Goal: Communication & Community: Answer question/provide support

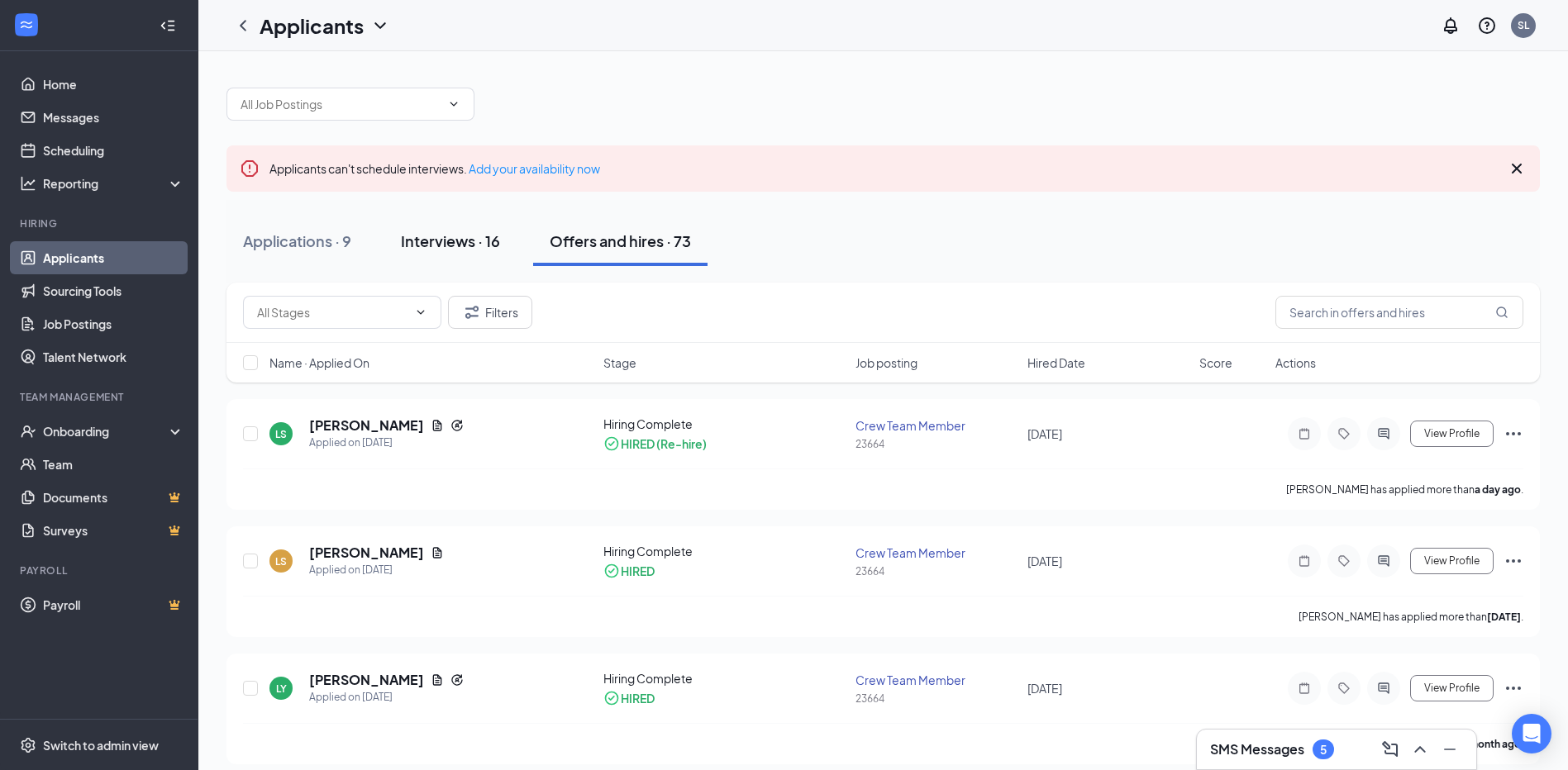
click at [454, 245] on div "Interviews · 16" at bounding box center [451, 240] width 100 height 20
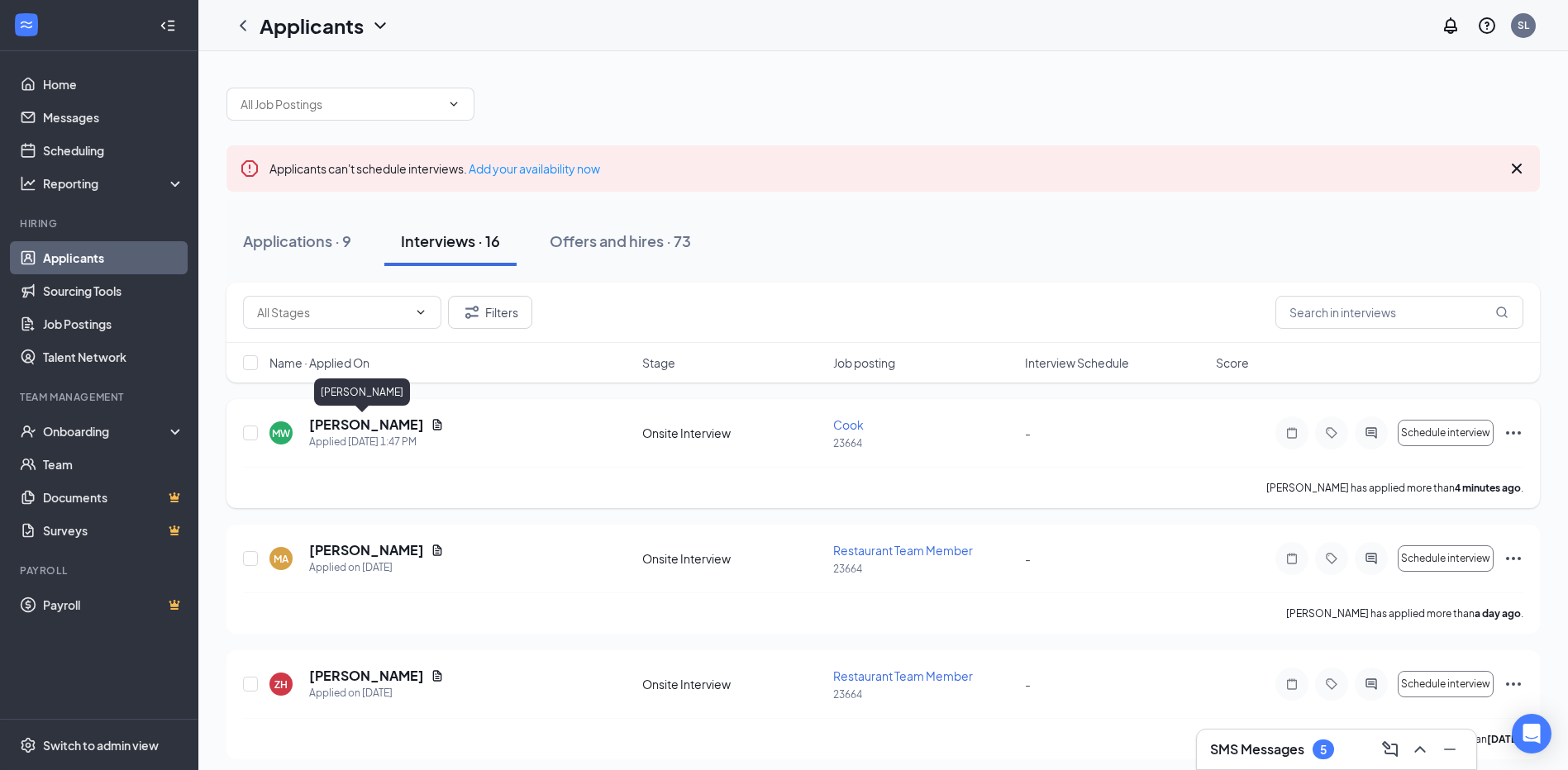
click at [342, 433] on h5 "[PERSON_NAME]" at bounding box center [366, 425] width 115 height 19
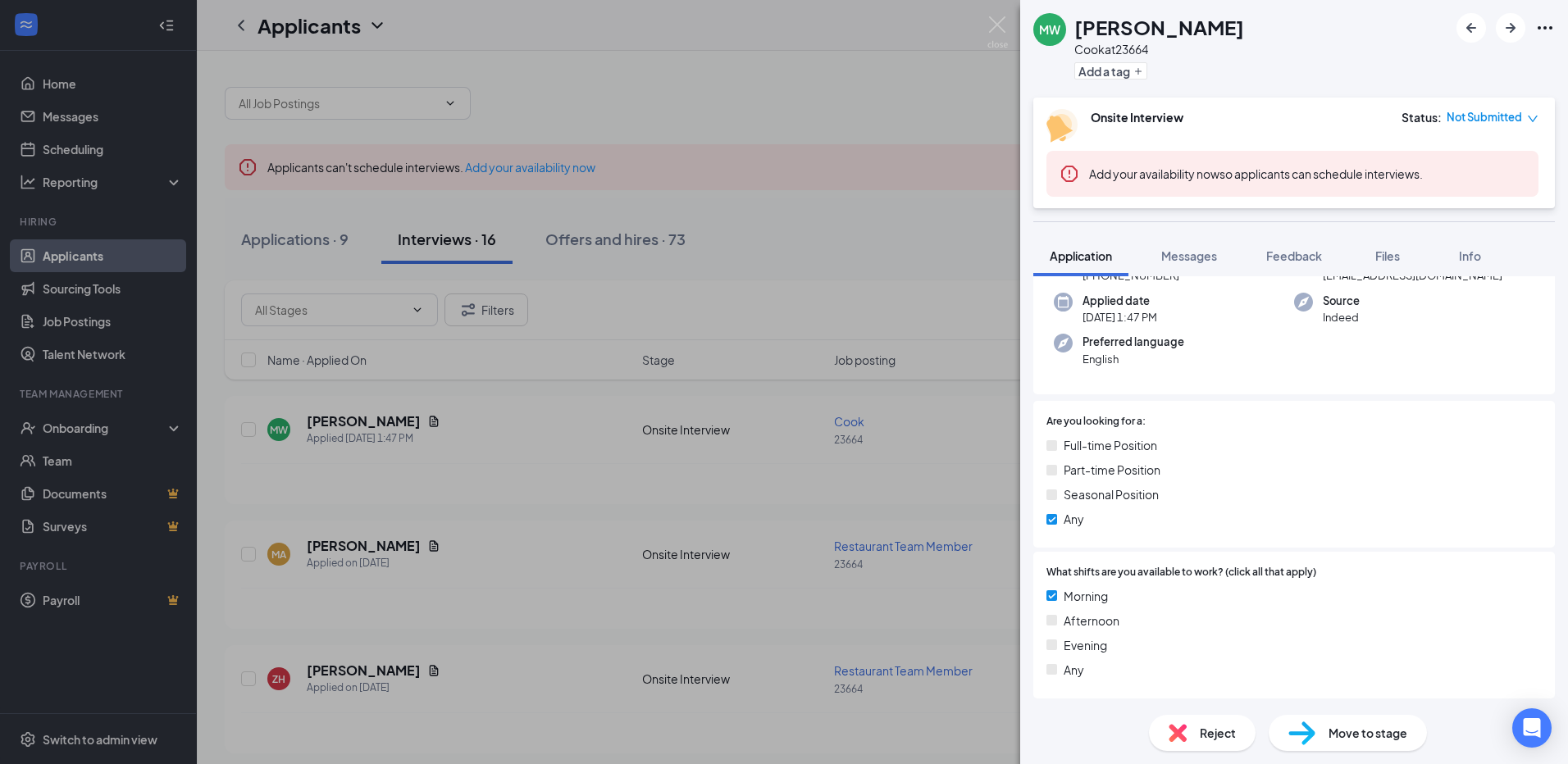
scroll to position [246, 0]
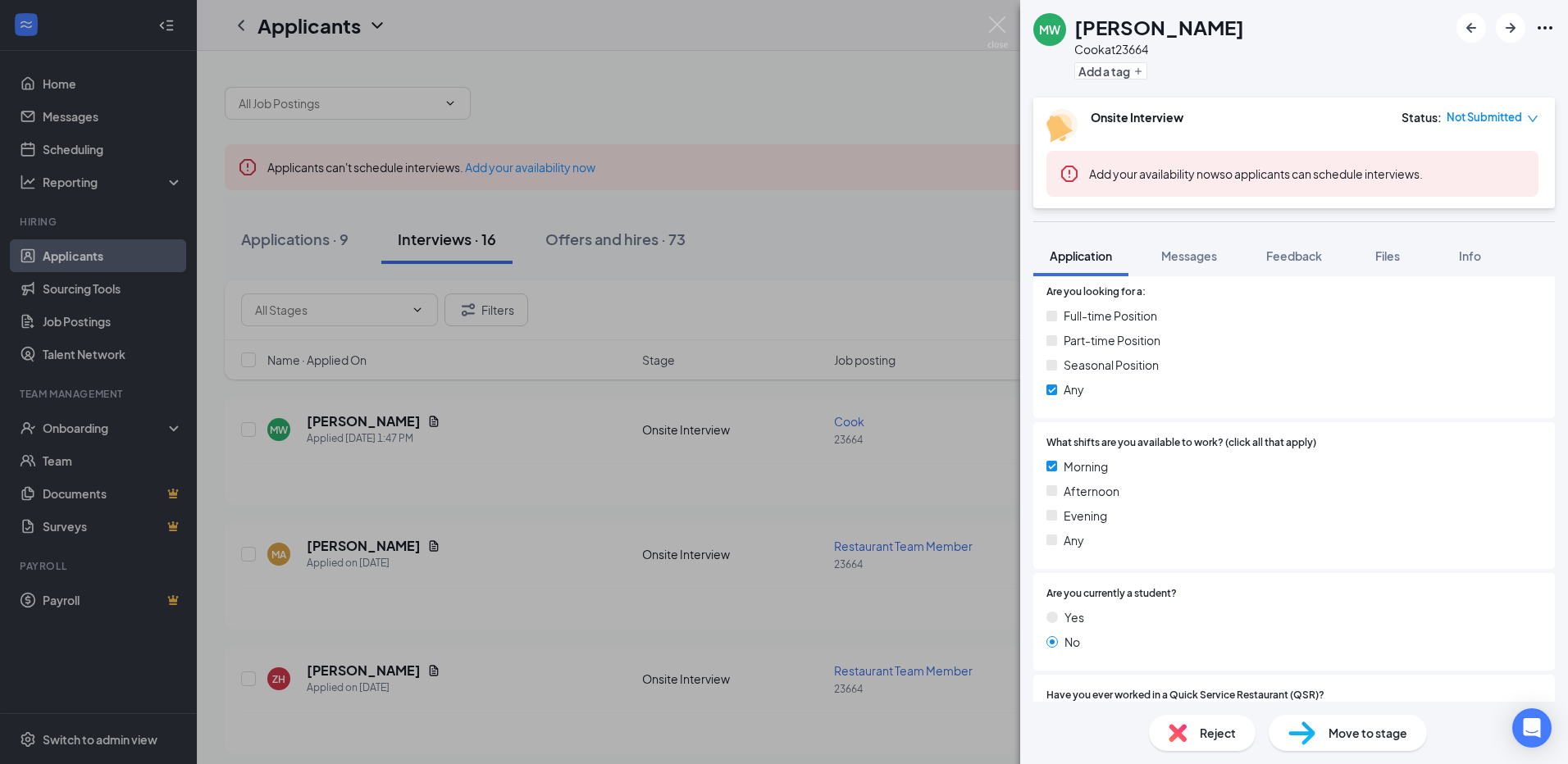
click at [839, 444] on div "MW [PERSON_NAME] [PERSON_NAME] at 23664 Add a tag Onsite Interview Status : Not…" at bounding box center [784, 382] width 1568 height 764
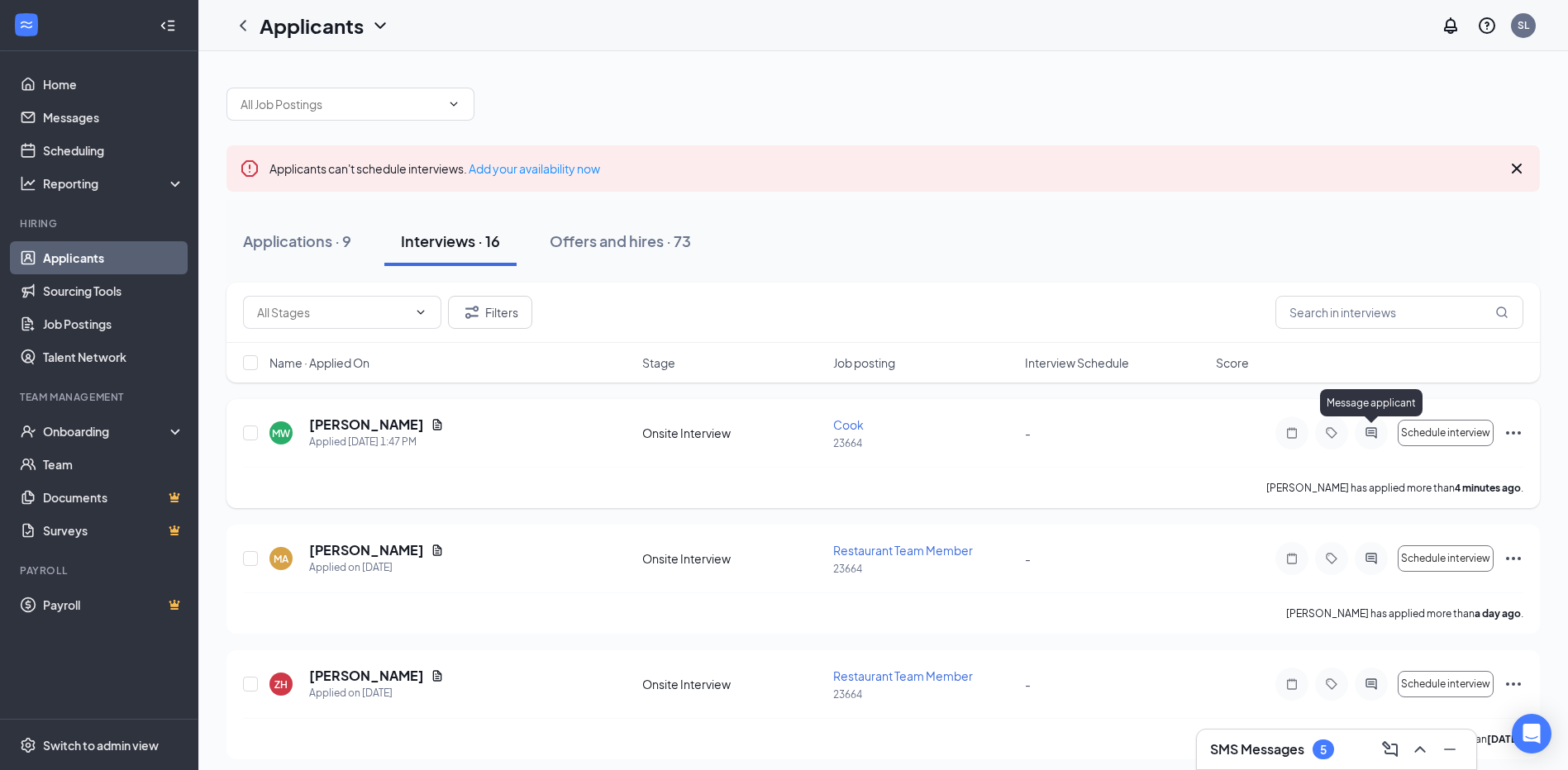
click at [1369, 435] on icon "ActiveChat" at bounding box center [1371, 432] width 11 height 11
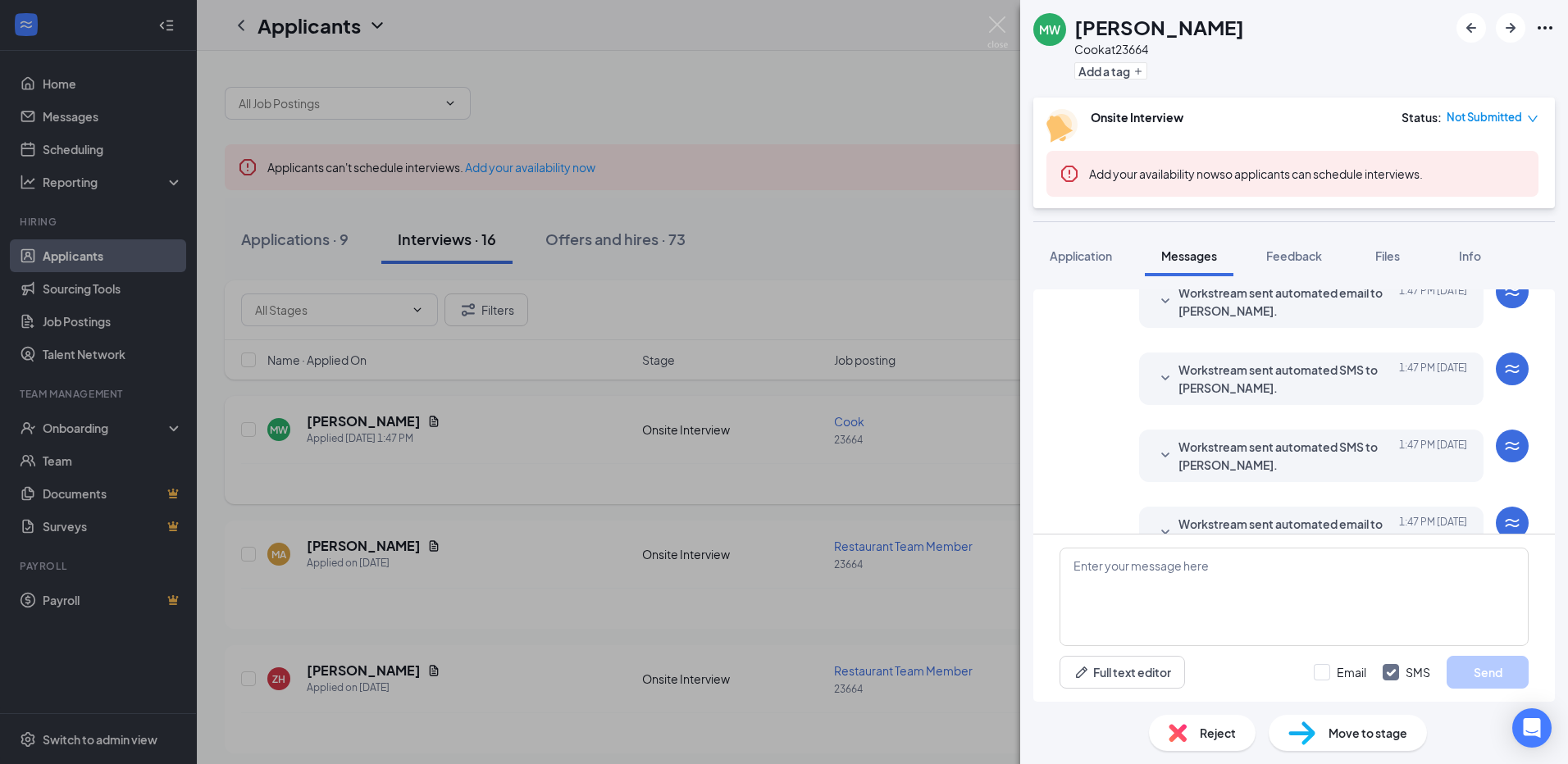
scroll to position [236, 0]
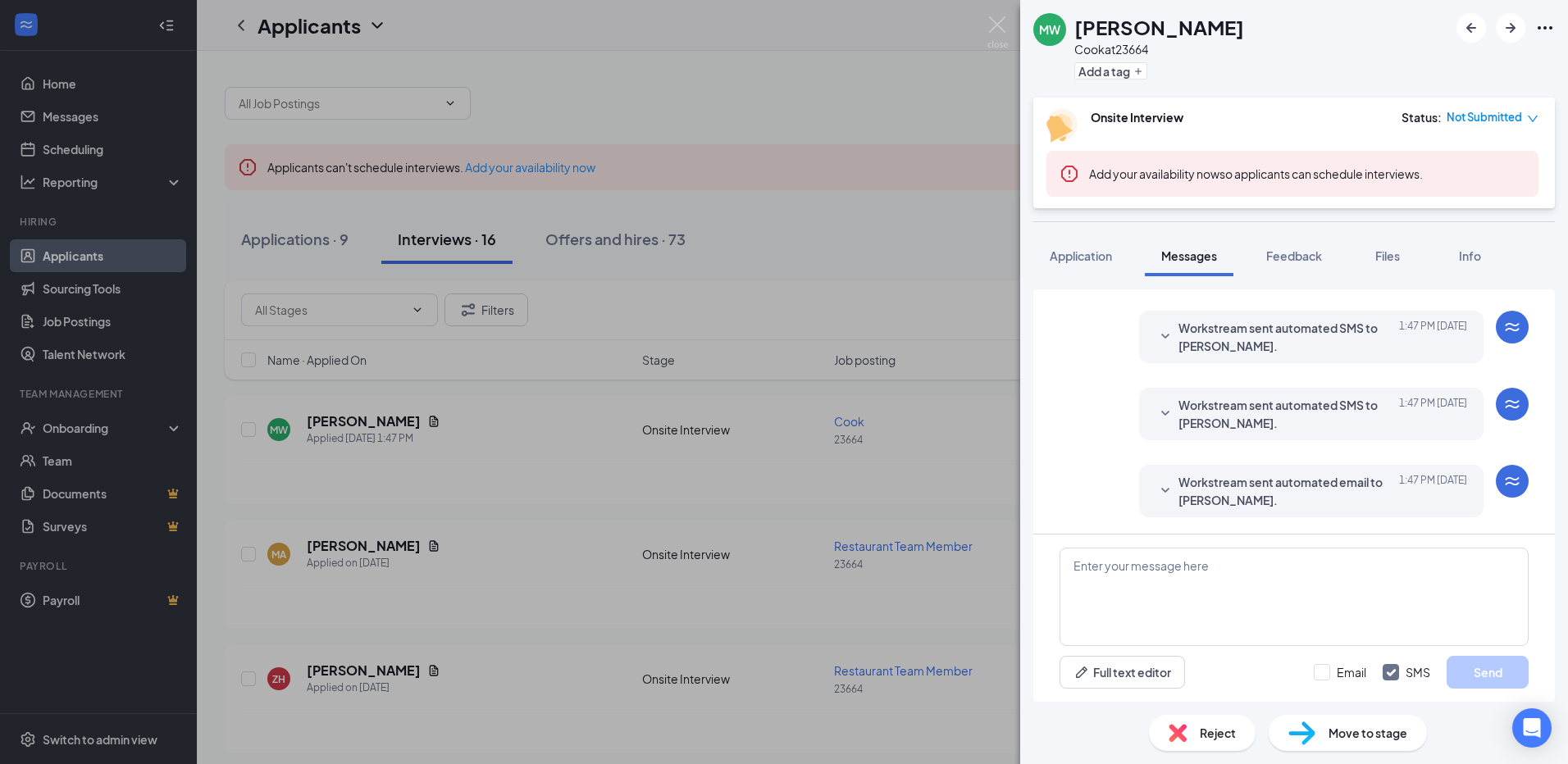
click at [406, 424] on div "MW [PERSON_NAME] [PERSON_NAME] at 23664 Add a tag Onsite Interview Status : Not…" at bounding box center [784, 382] width 1568 height 764
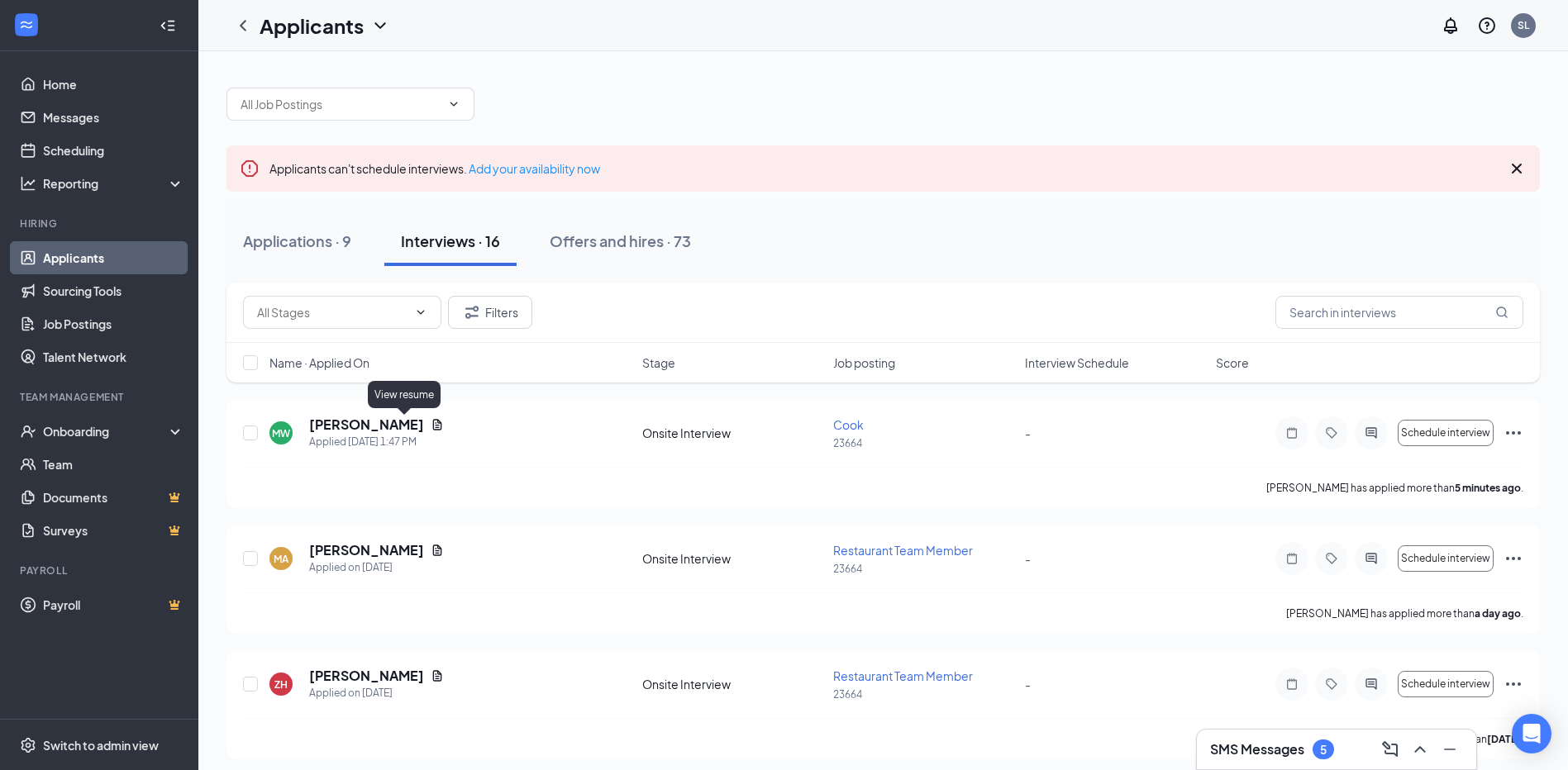
click at [430, 428] on icon "Document" at bounding box center [437, 425] width 14 height 13
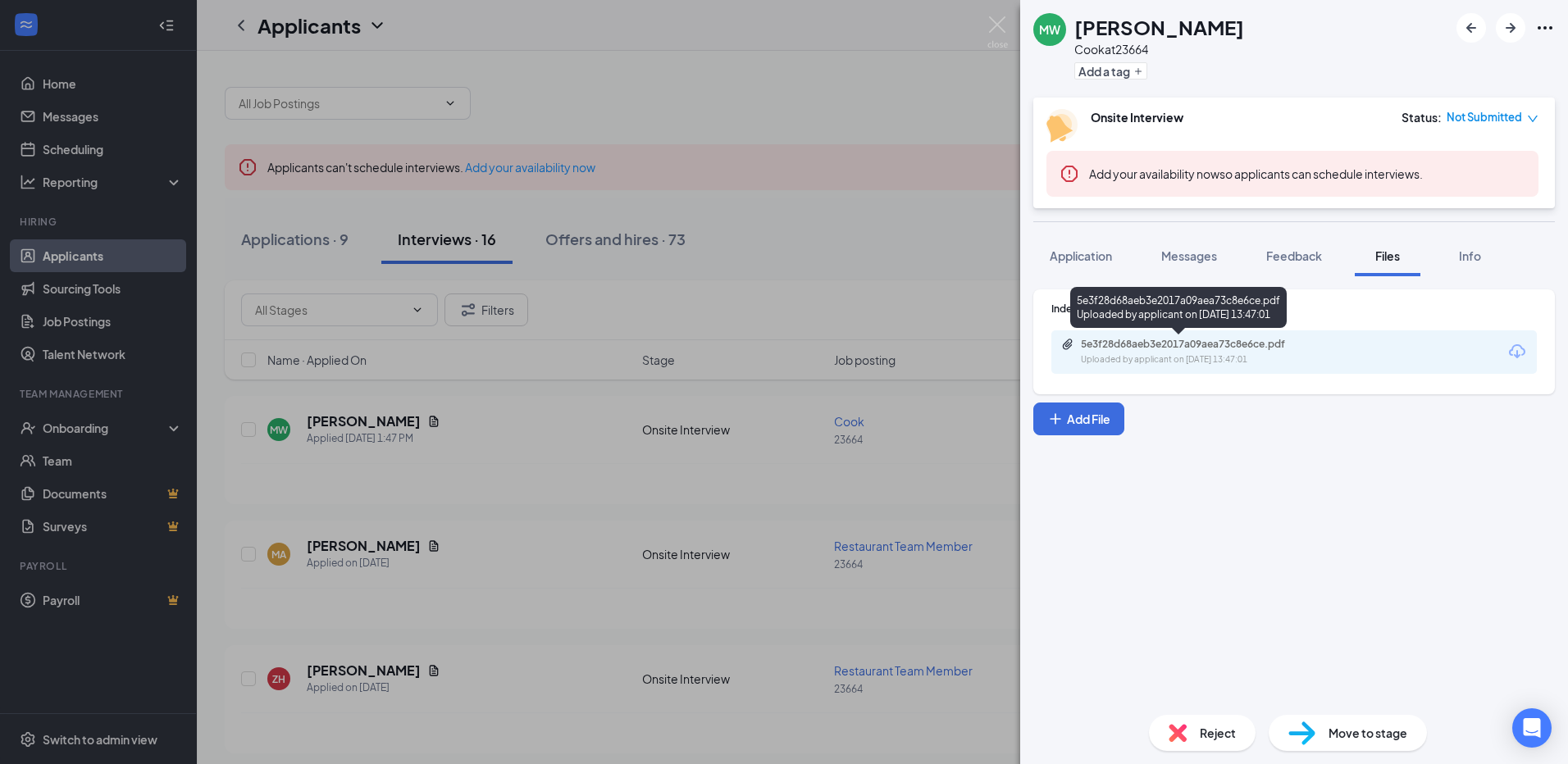
click at [1138, 356] on div "Uploaded by applicant on [DATE] 13:47:01" at bounding box center [1204, 360] width 246 height 13
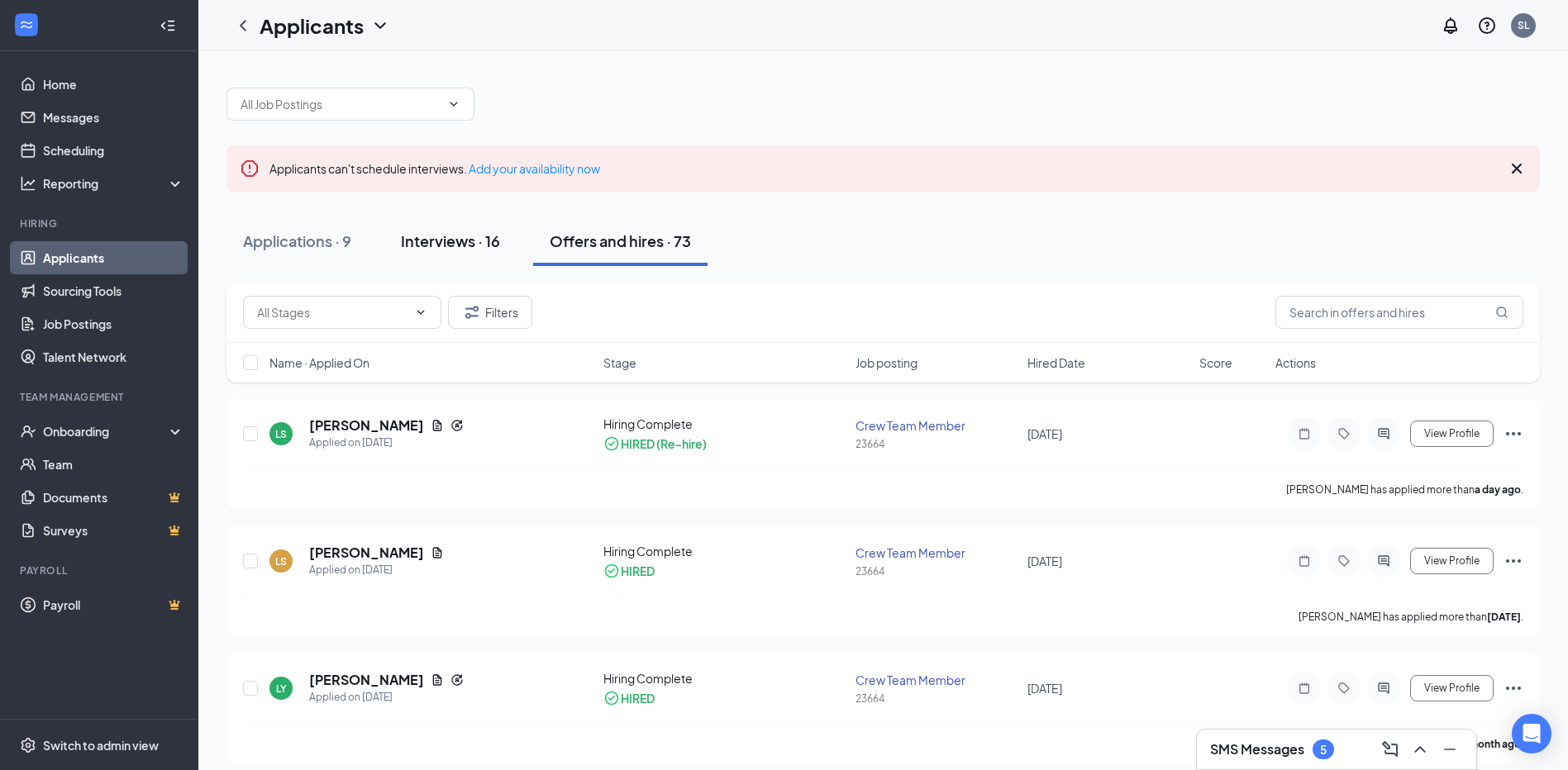
click at [441, 243] on div "Interviews · 16" at bounding box center [451, 240] width 100 height 20
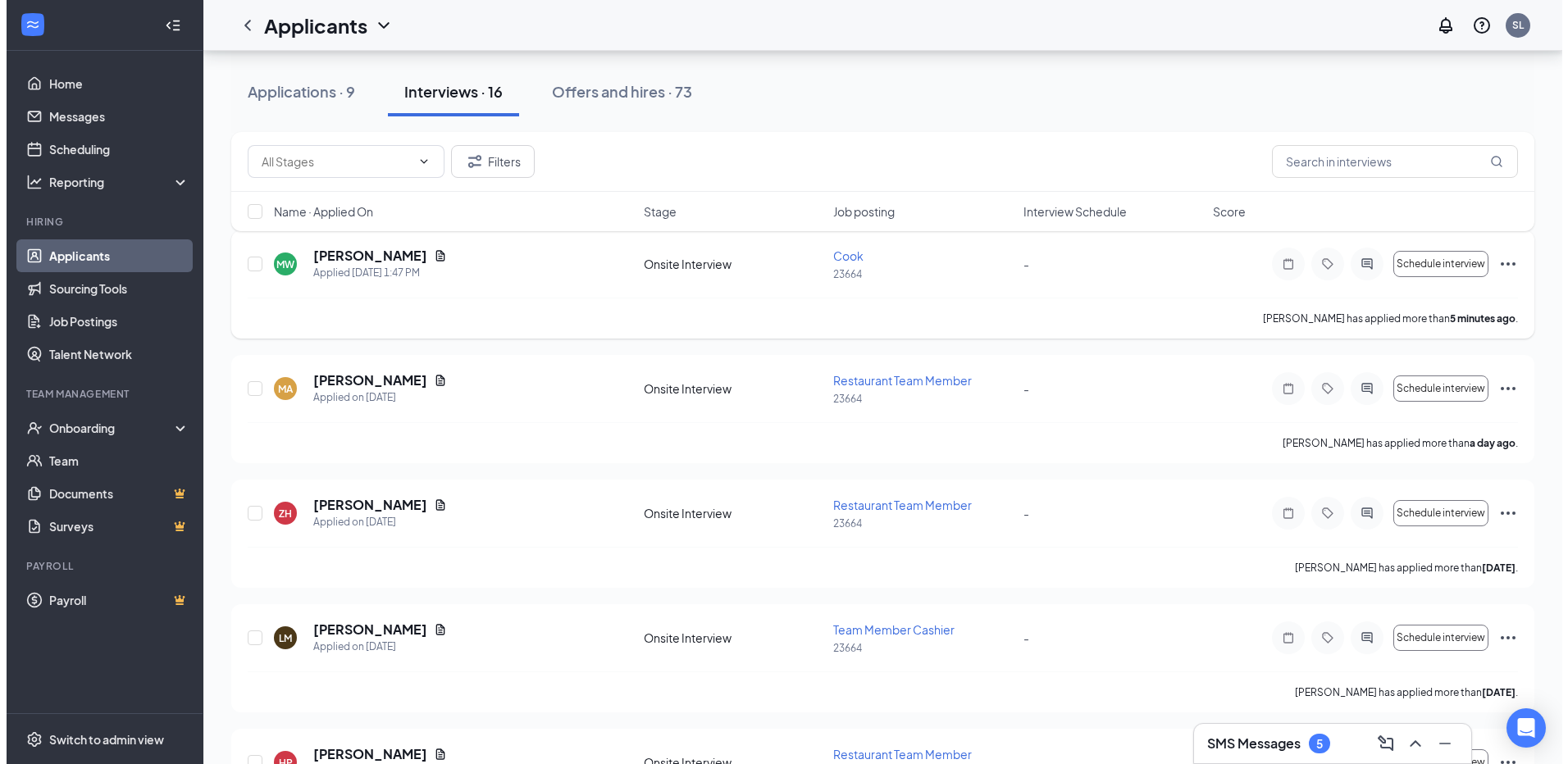
scroll to position [164, 0]
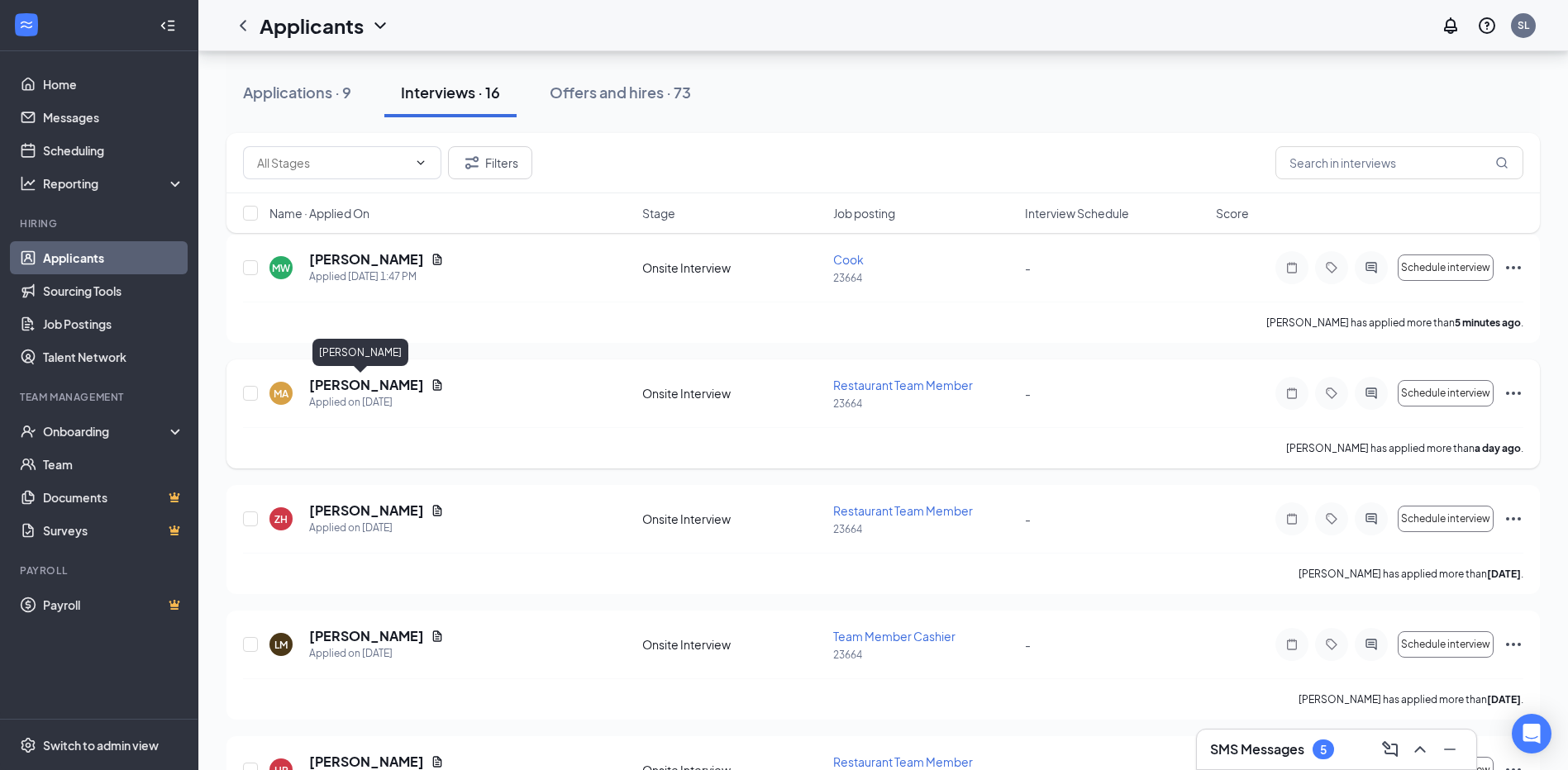
click at [361, 381] on h5 "[PERSON_NAME]" at bounding box center [366, 385] width 115 height 19
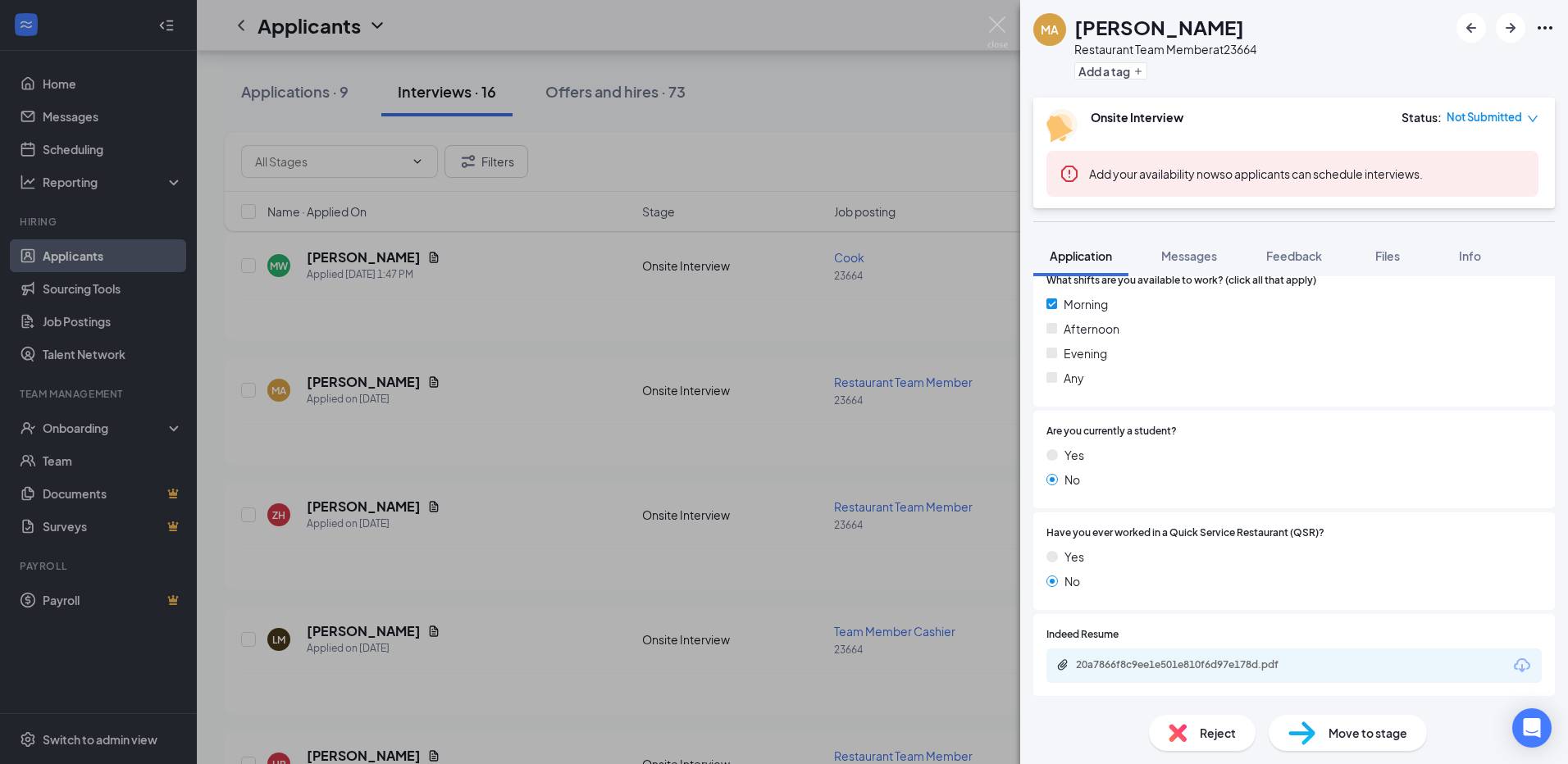
scroll to position [410, 0]
click at [614, 450] on div "MA Mana Abdi Restaurant Team Member at 23664 Add a tag Onsite Interview Status …" at bounding box center [784, 382] width 1568 height 764
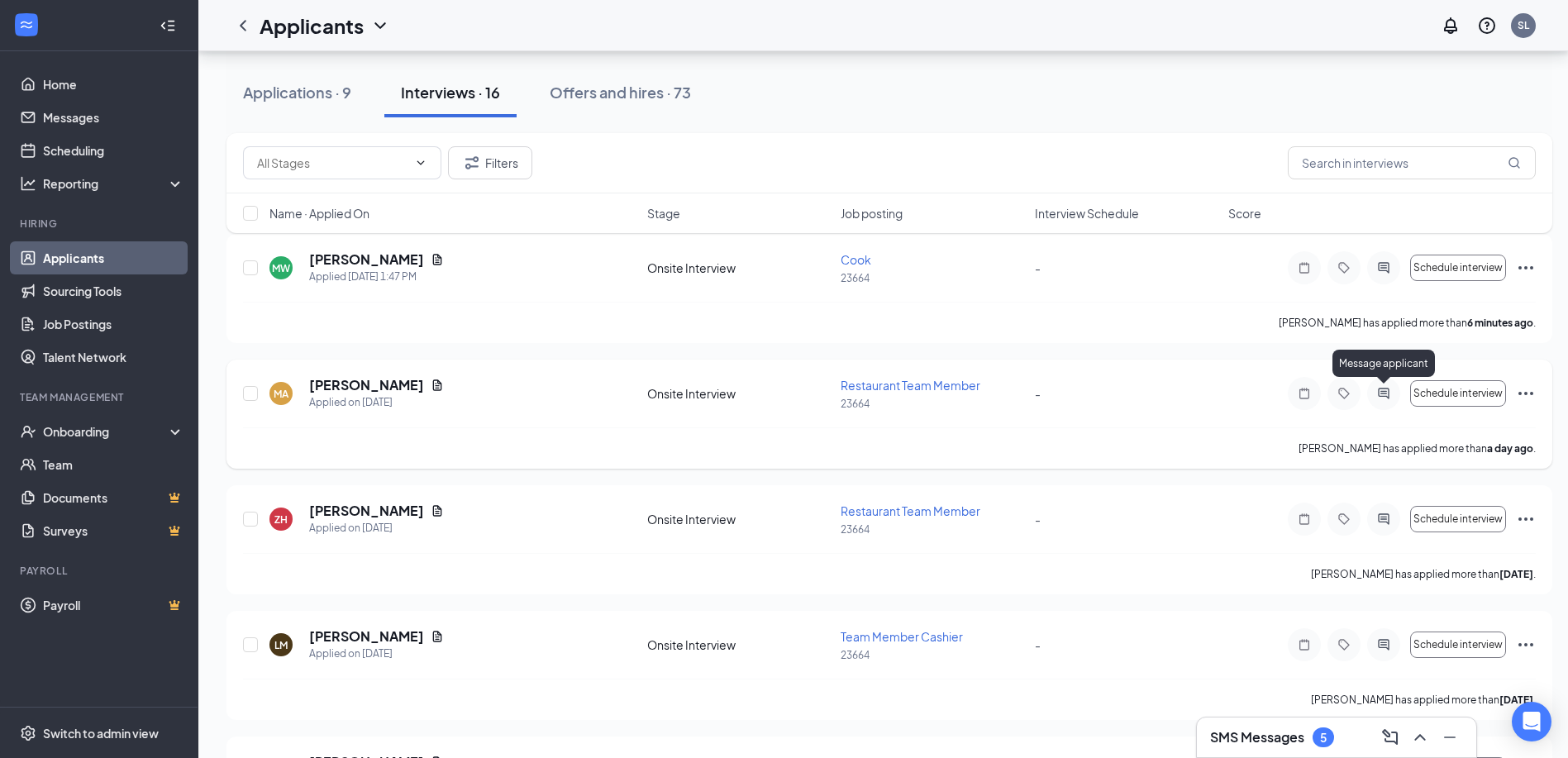
click at [1388, 395] on icon "ActiveChat" at bounding box center [1384, 393] width 20 height 14
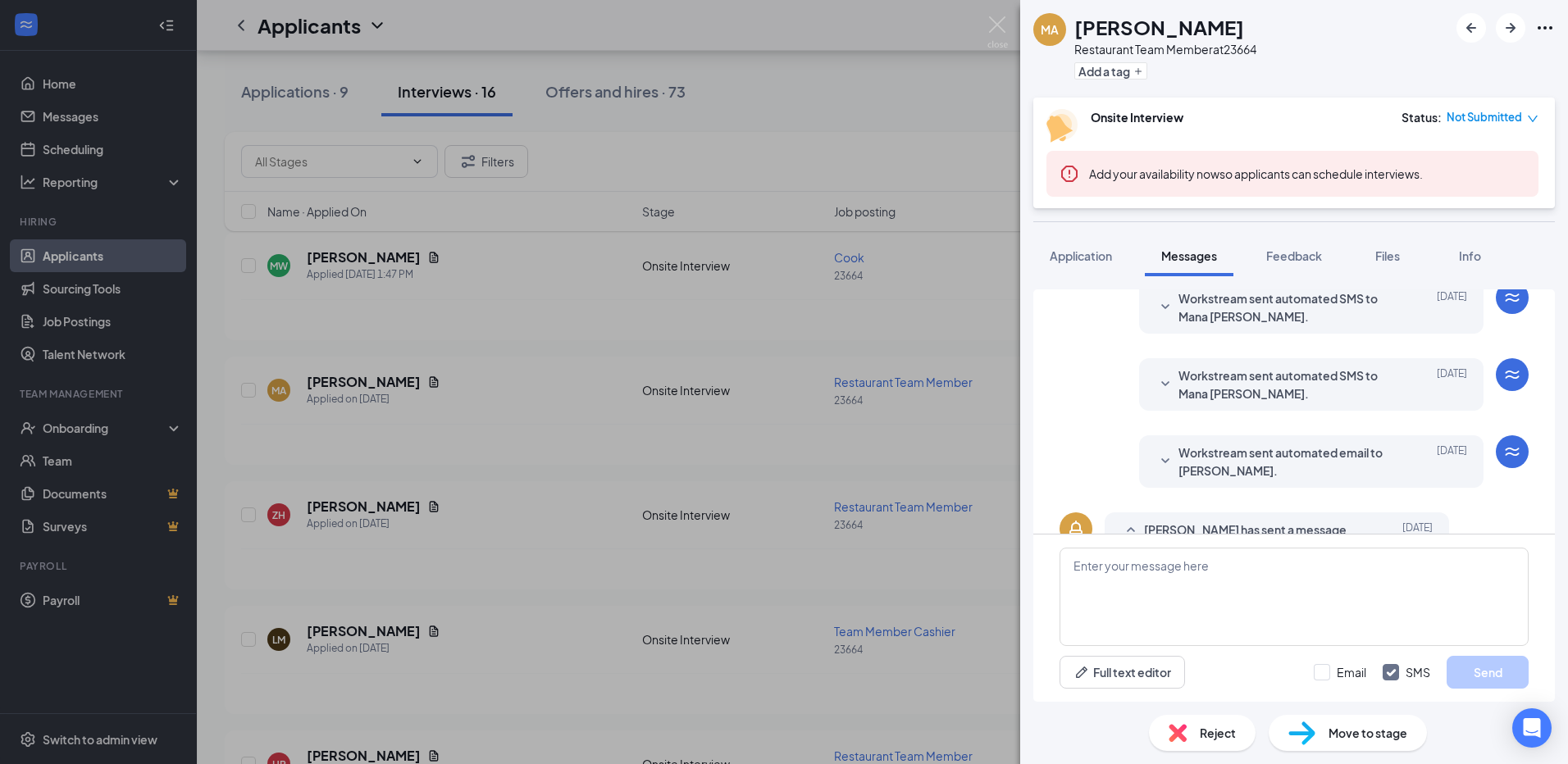
scroll to position [325, 0]
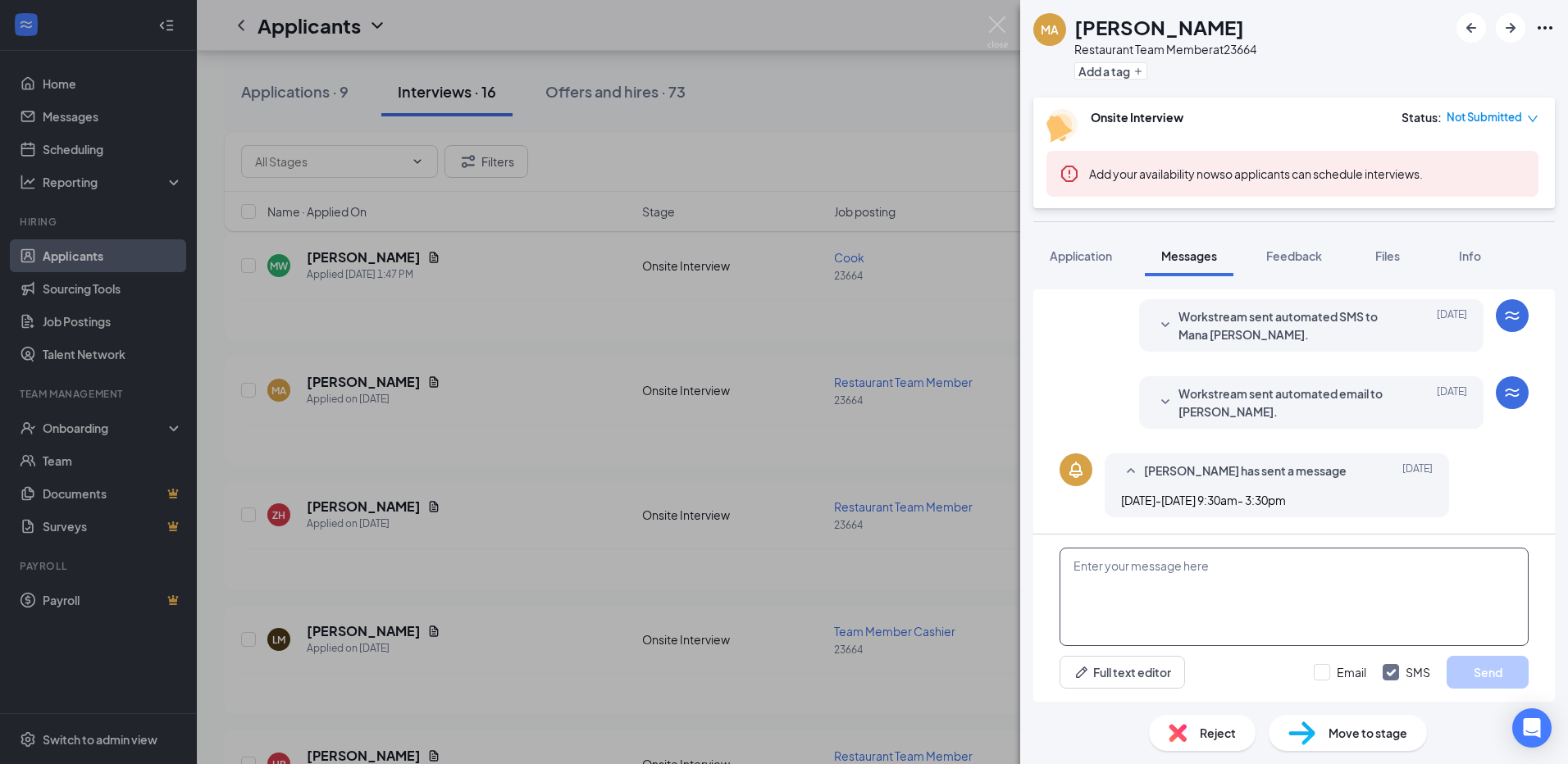
click at [1204, 609] on textarea at bounding box center [1293, 597] width 469 height 99
click at [1249, 568] on textarea "can you come in tomorrow" at bounding box center [1293, 597] width 469 height 99
click at [1257, 566] on textarea "can you come in tomorrow at 4:30 for an interview" at bounding box center [1293, 597] width 469 height 99
click at [1369, 564] on textarea "can you come in tomorrow at 4:30 Wed for an interview" at bounding box center [1293, 597] width 469 height 99
type textarea "can you come in tomorrow at 4:30 Wed for an interview?"
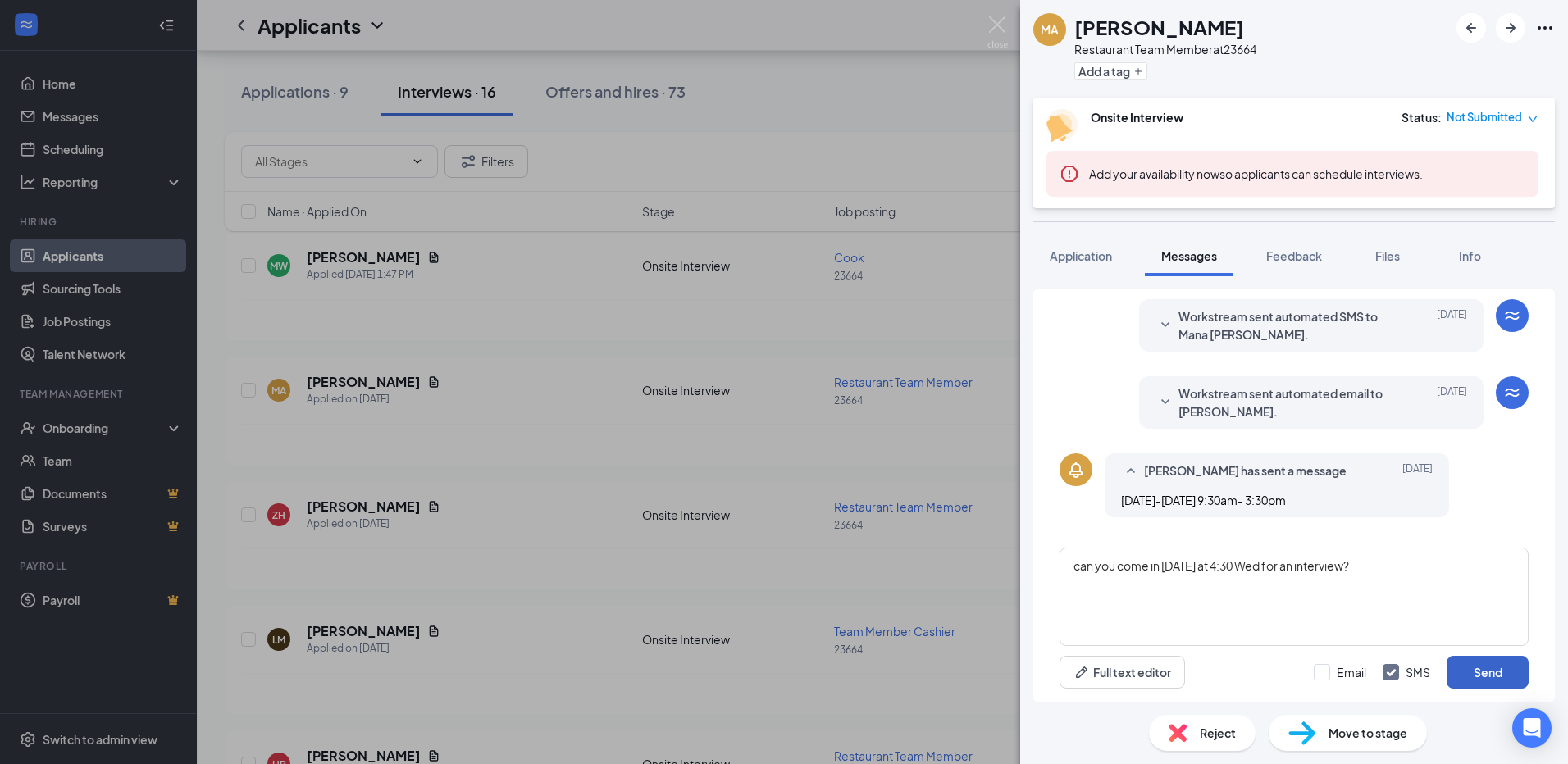
click at [1497, 671] on button "Send" at bounding box center [1488, 672] width 82 height 33
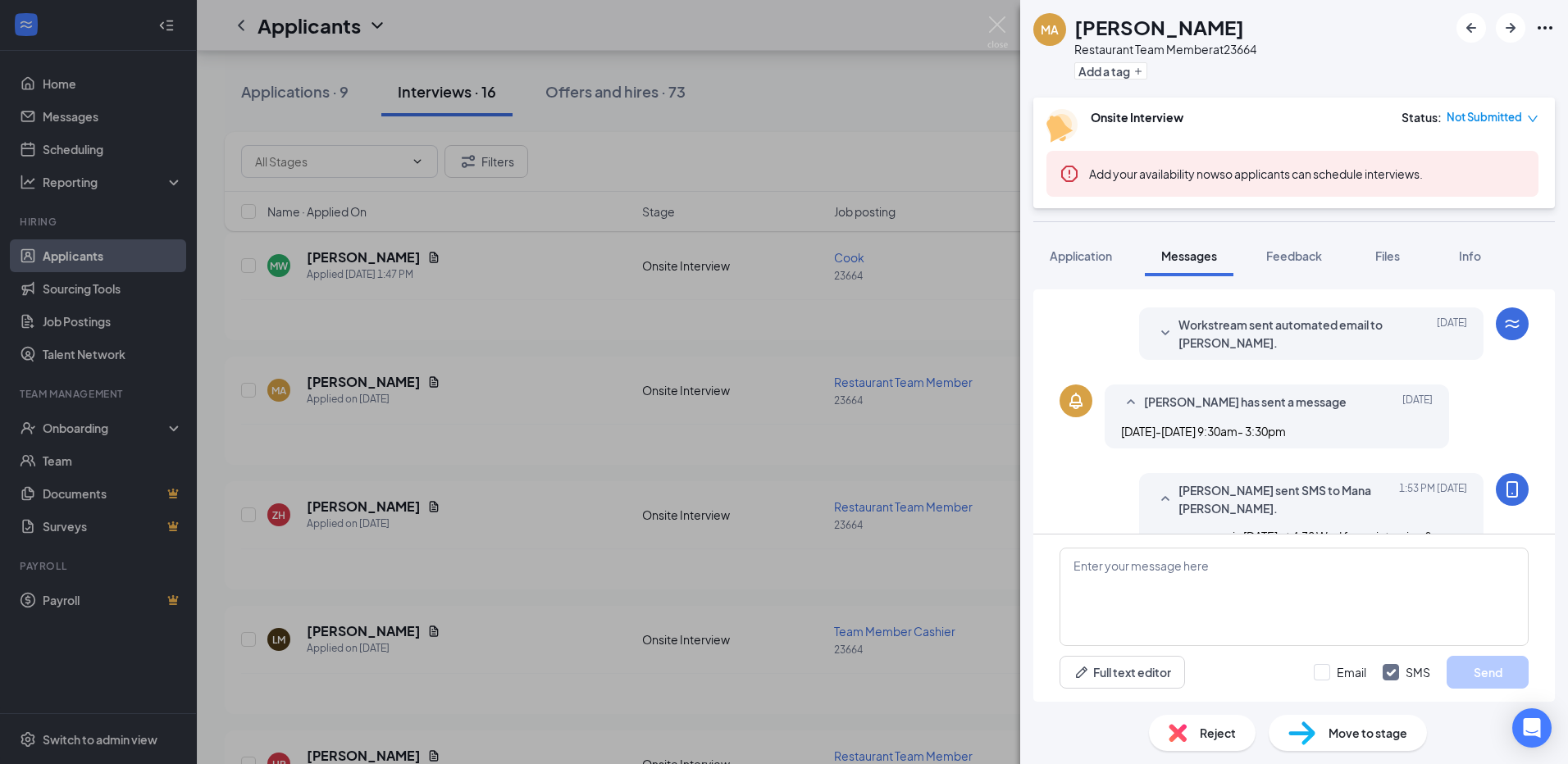
scroll to position [413, 0]
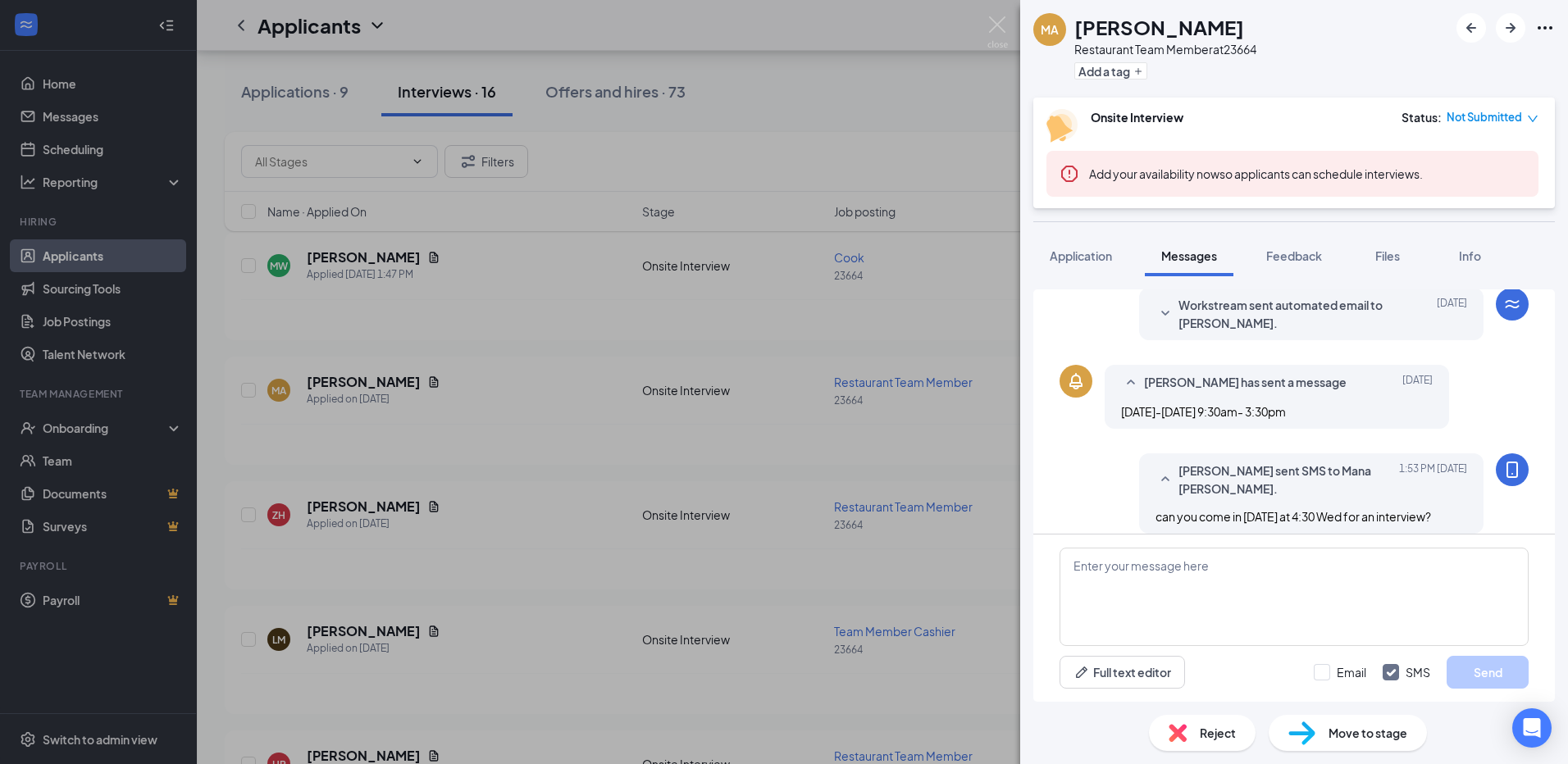
click at [548, 444] on div "MA Mana Abdi Restaurant Team Member at 23664 Add a tag Onsite Interview Status …" at bounding box center [784, 382] width 1568 height 764
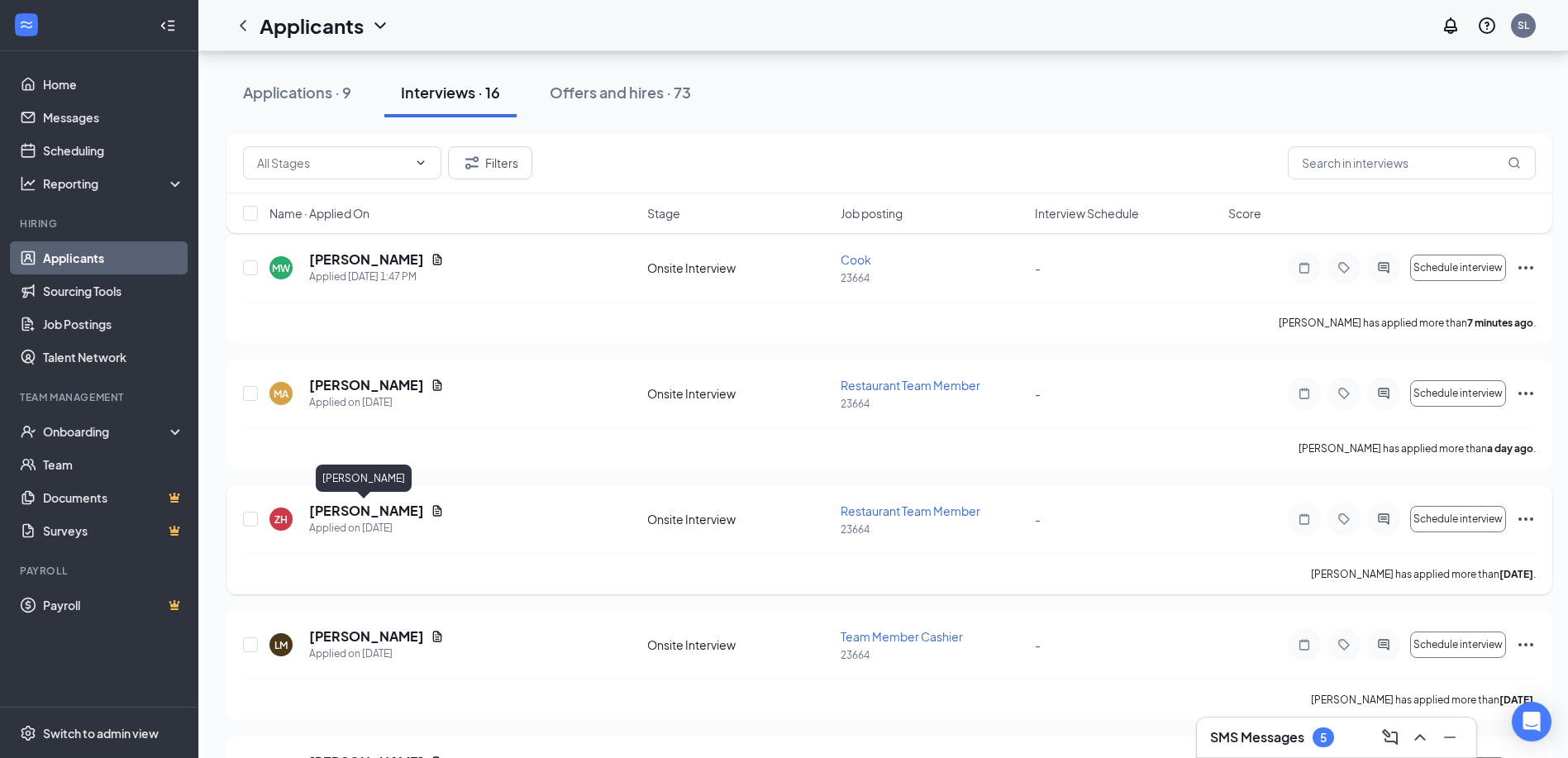
click at [344, 513] on h5 "[PERSON_NAME]" at bounding box center [366, 512] width 115 height 19
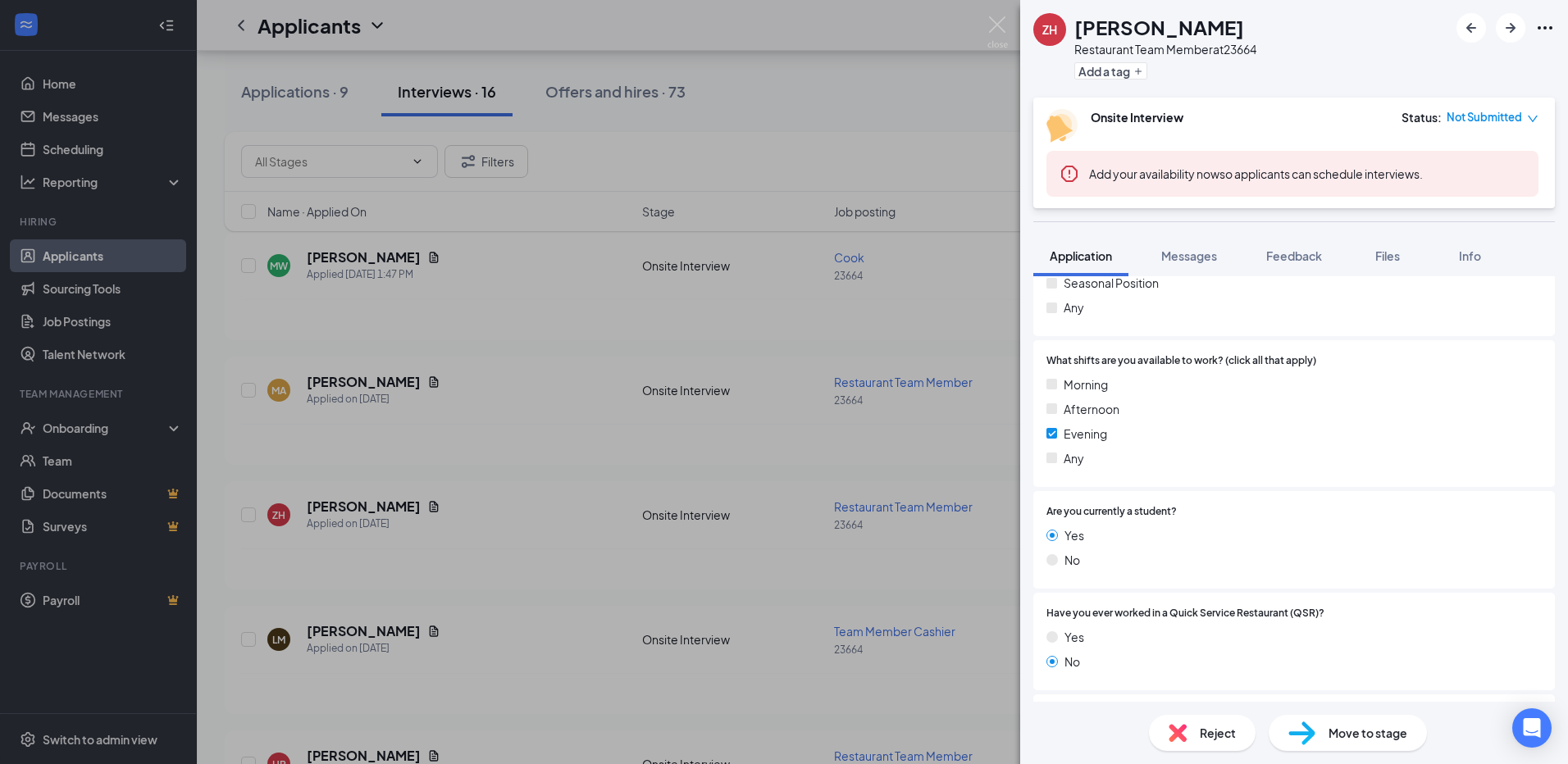
scroll to position [410, 0]
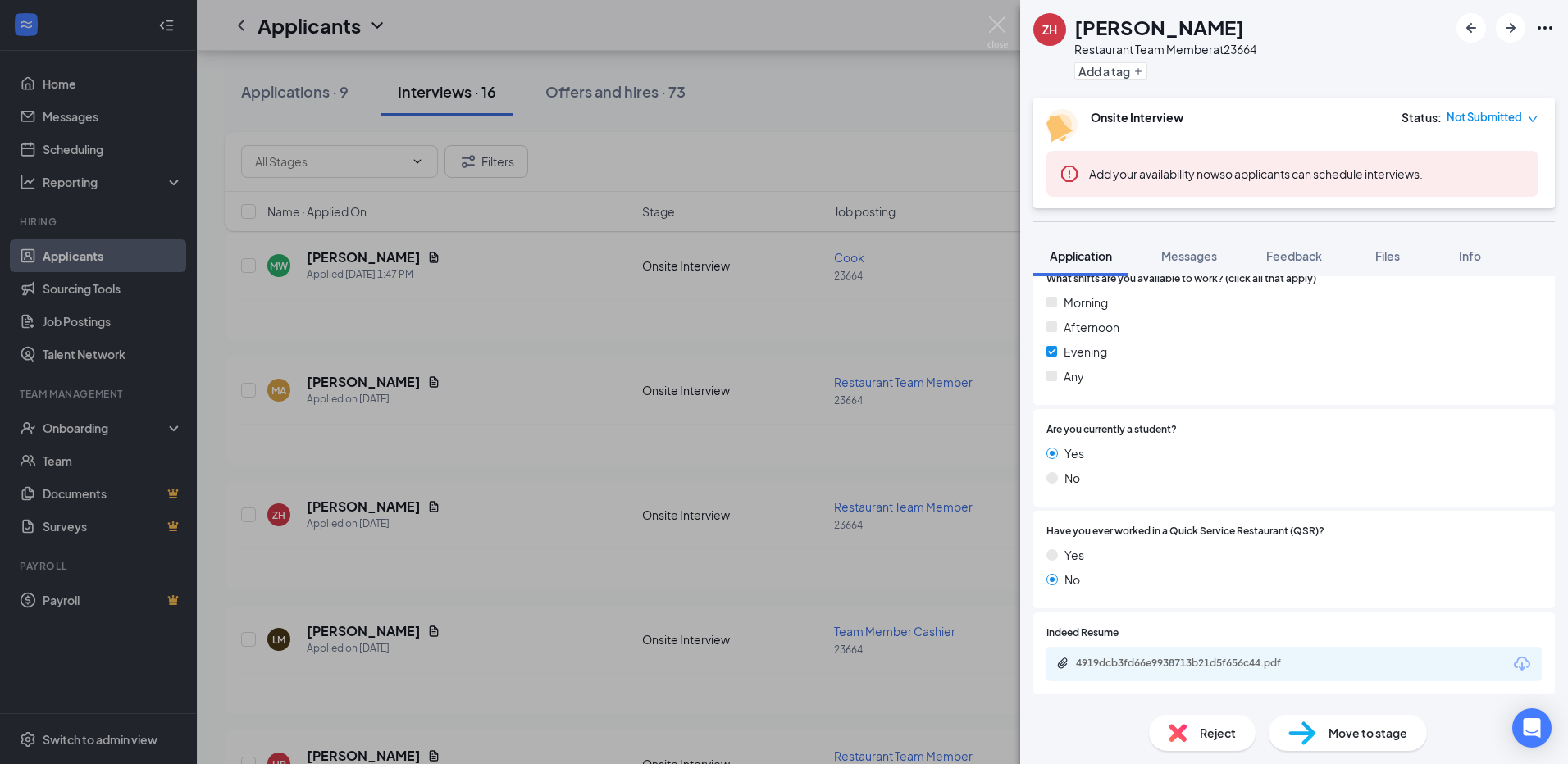
click at [361, 628] on div "ZH zerrick hunter Restaurant Team Member at 23664 Add a tag Onsite Interview St…" at bounding box center [784, 382] width 1568 height 764
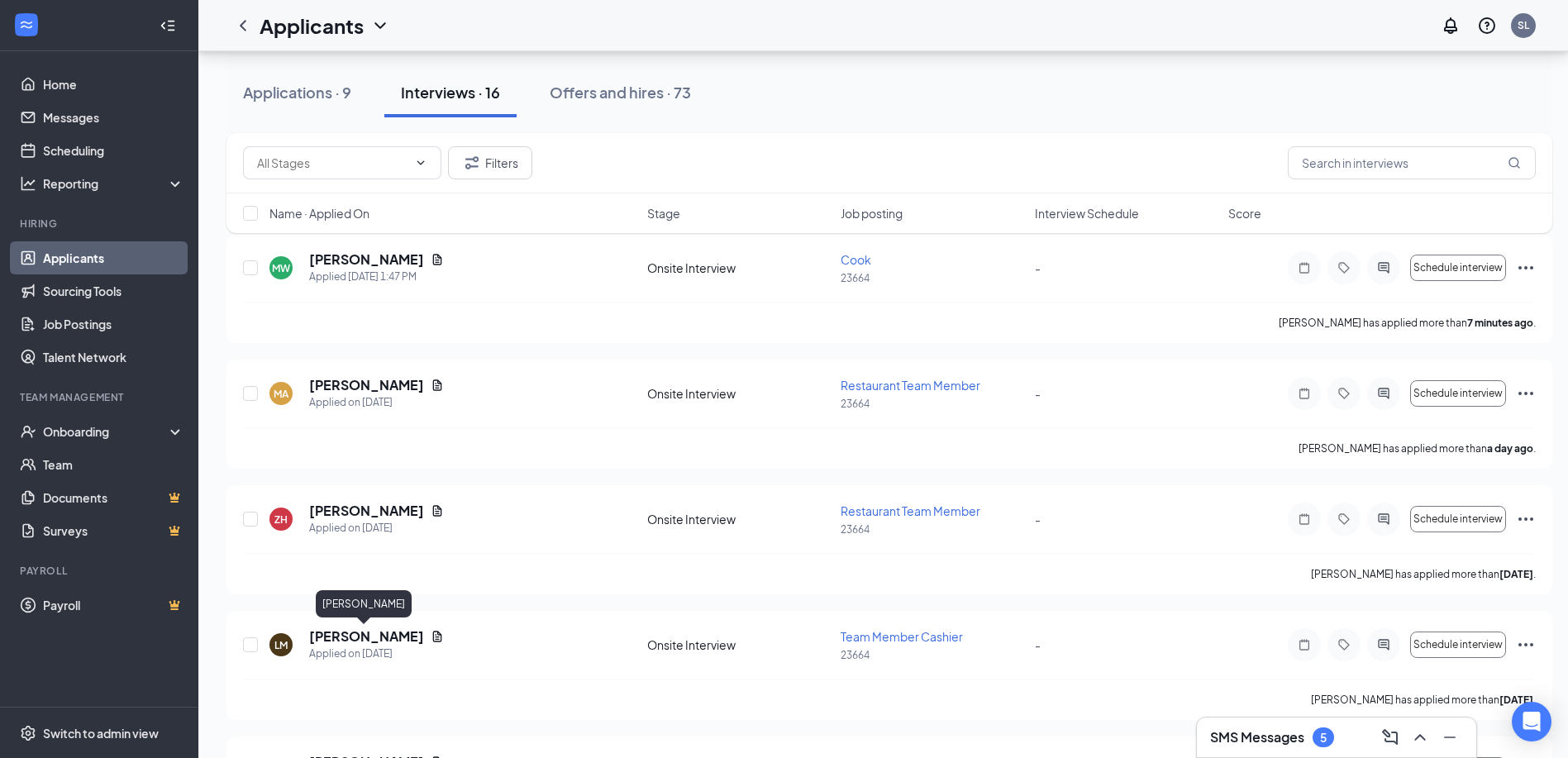
click at [364, 634] on h5 "[PERSON_NAME]" at bounding box center [366, 636] width 115 height 19
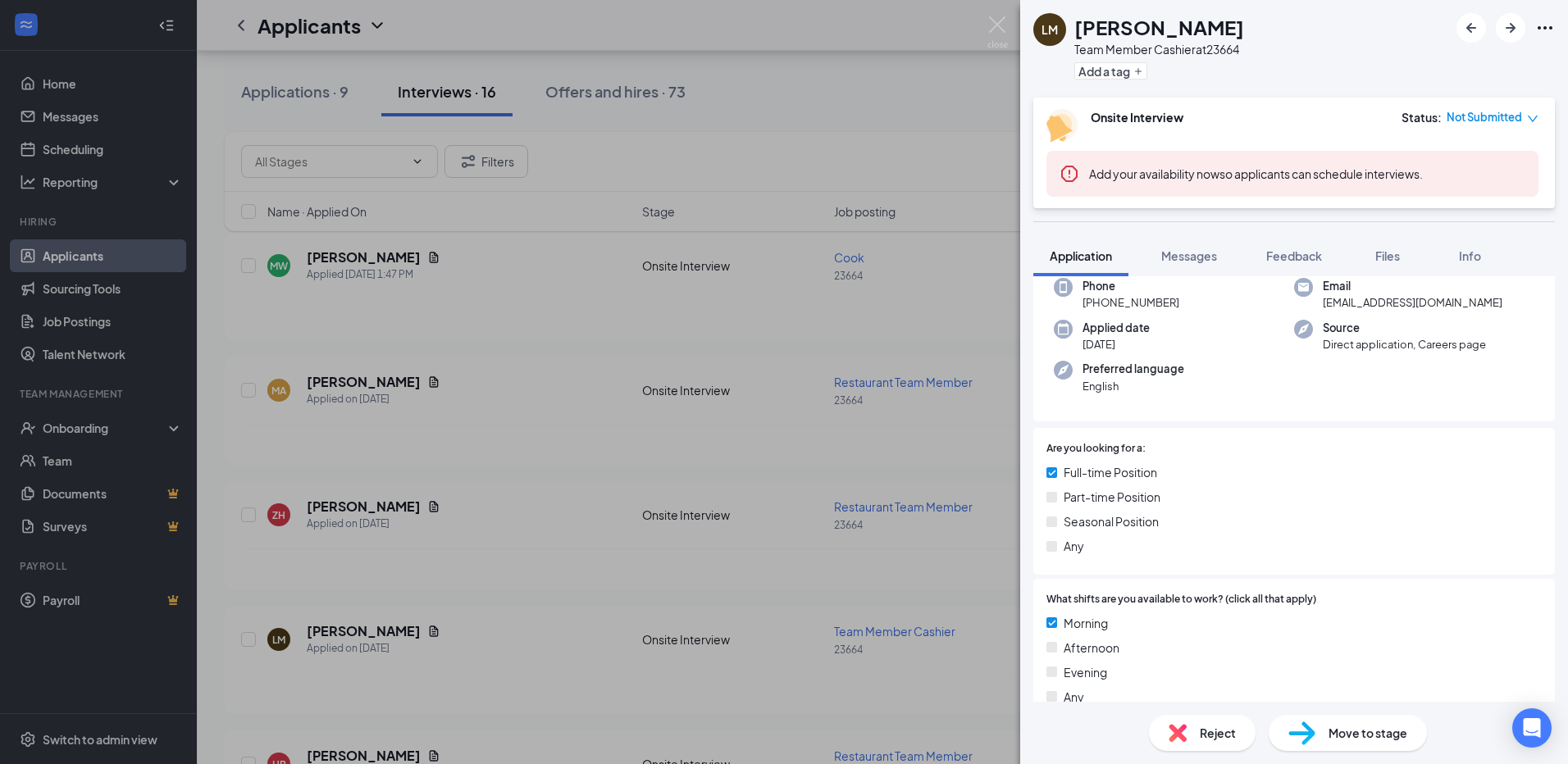
scroll to position [164, 0]
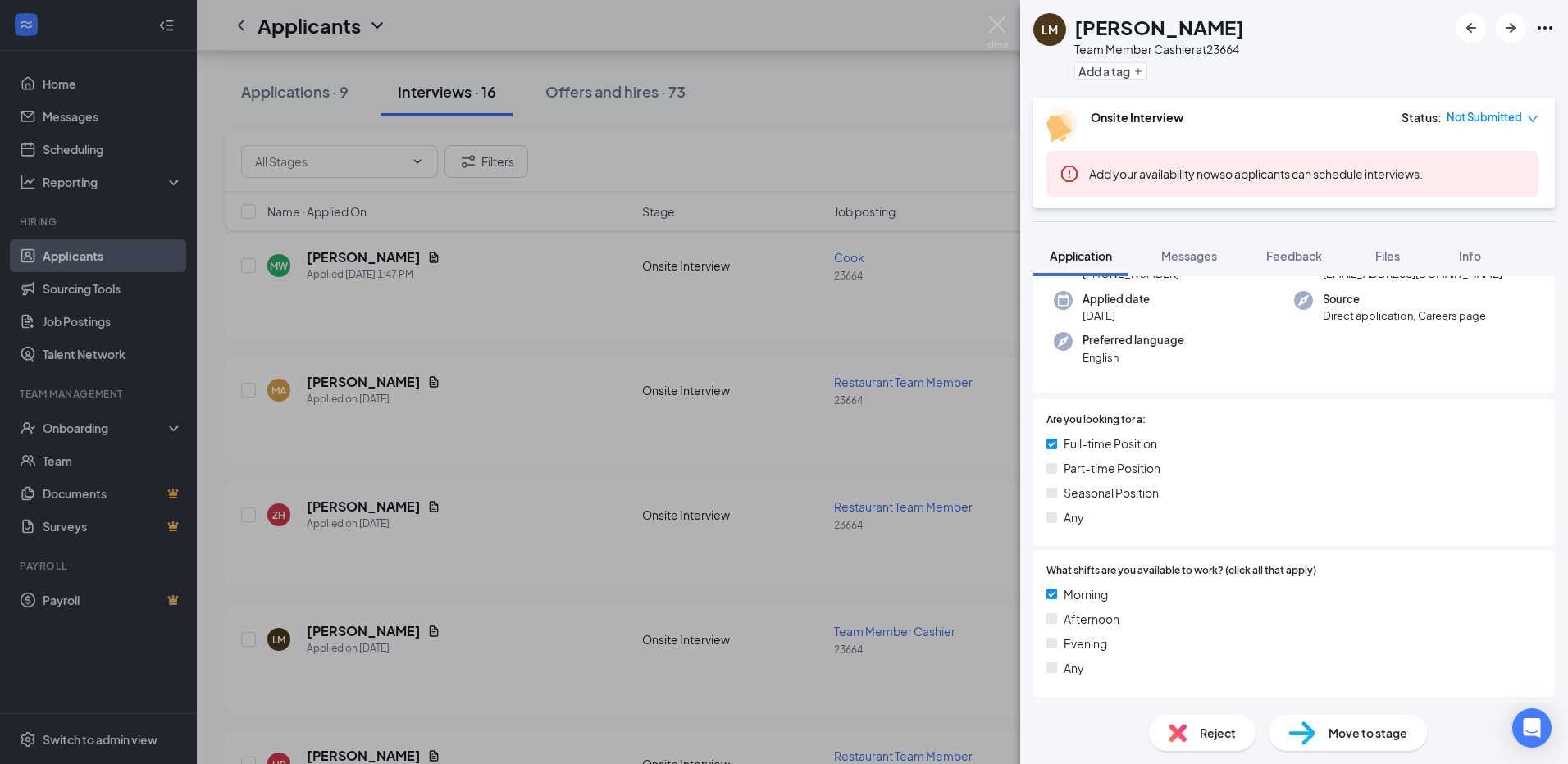
click at [546, 595] on div "LM Linda Mislosky Team Member Cashier at 23664 Add a tag Onsite Interview Statu…" at bounding box center [784, 382] width 1568 height 764
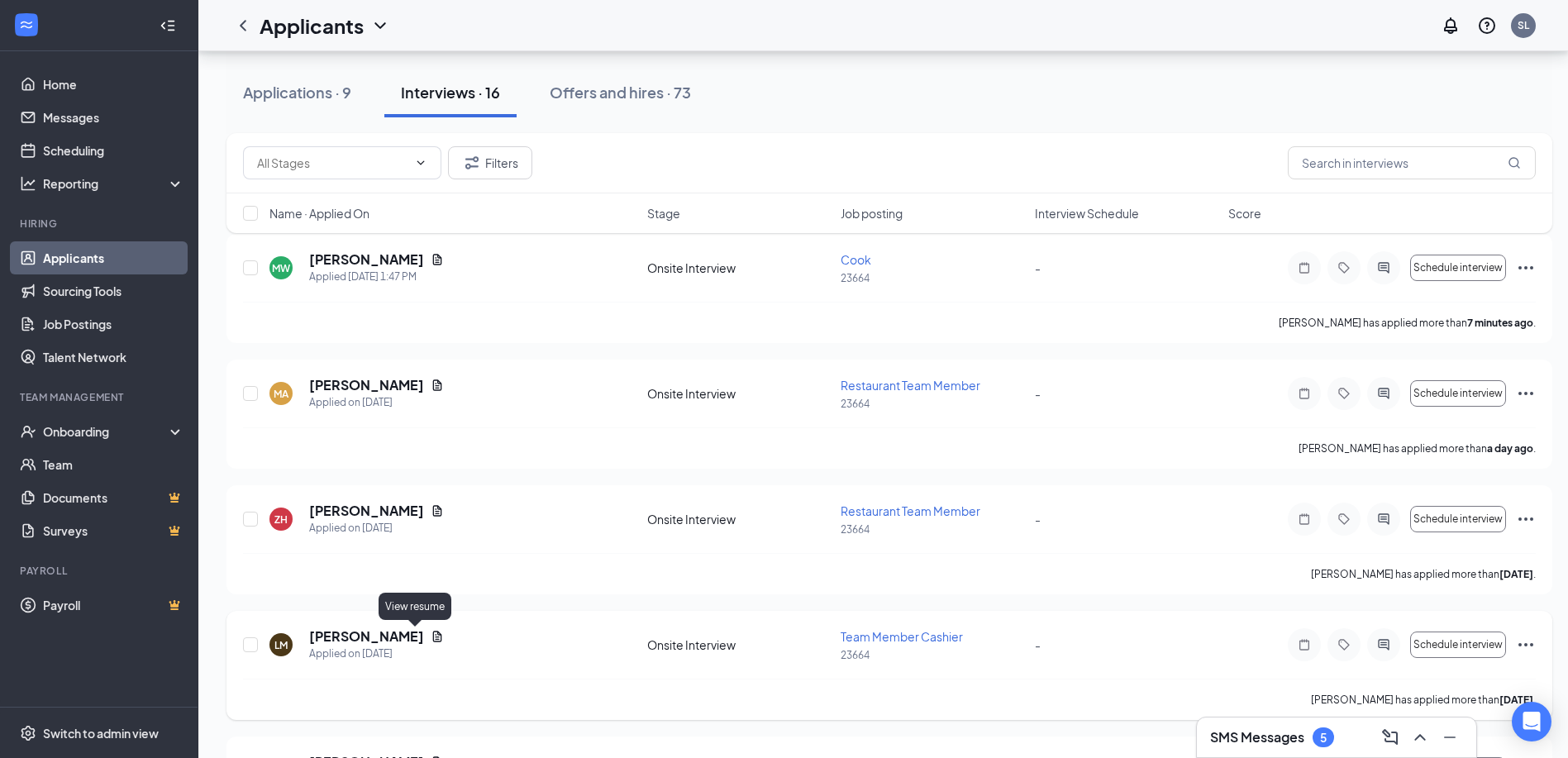
click at [430, 636] on icon "Document" at bounding box center [437, 636] width 14 height 14
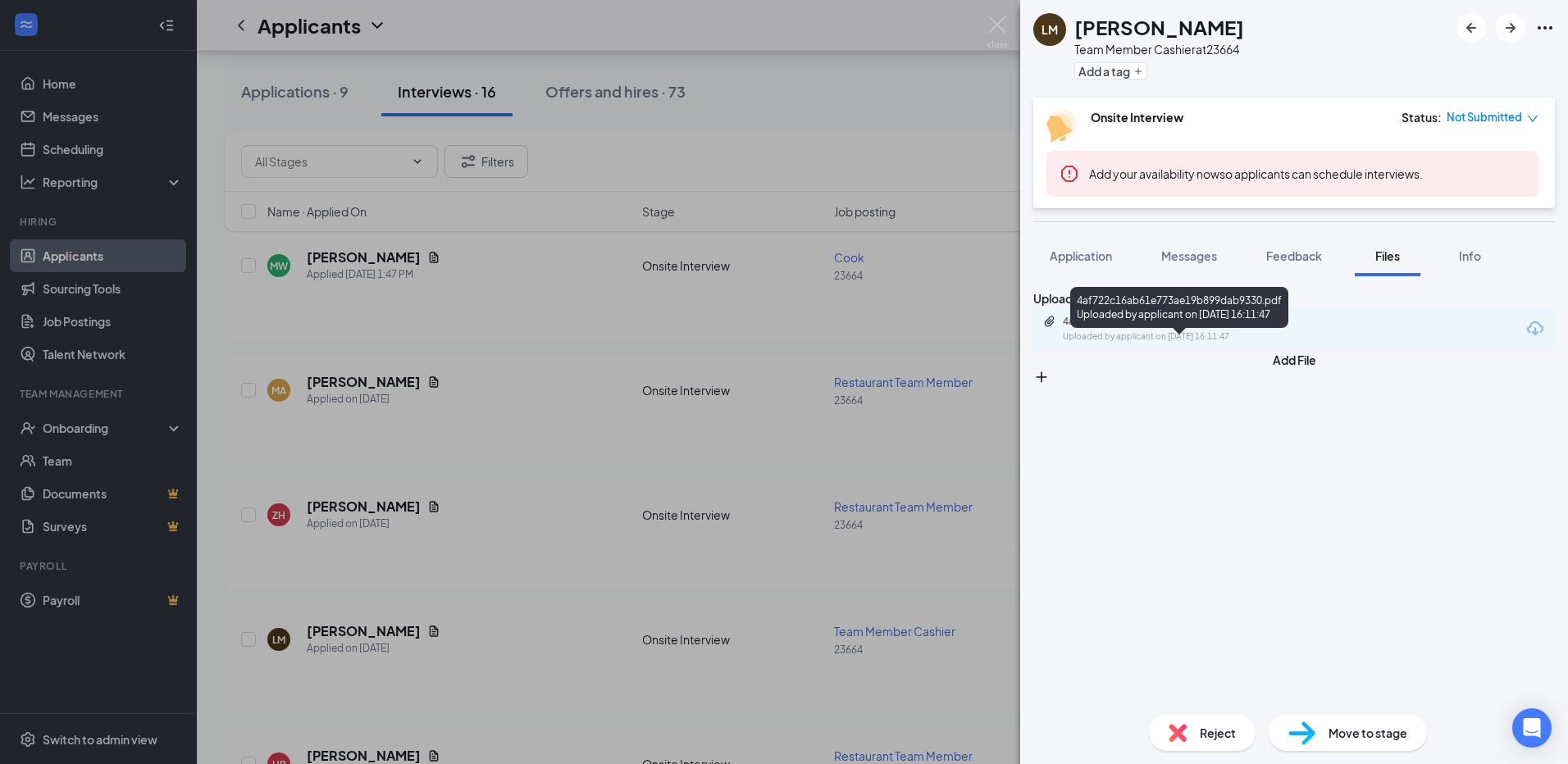
click at [1179, 343] on div "Uploaded by applicant on Sep 14, 2025 at 16:11:47" at bounding box center [1185, 337] width 246 height 13
